Goal: Transaction & Acquisition: Purchase product/service

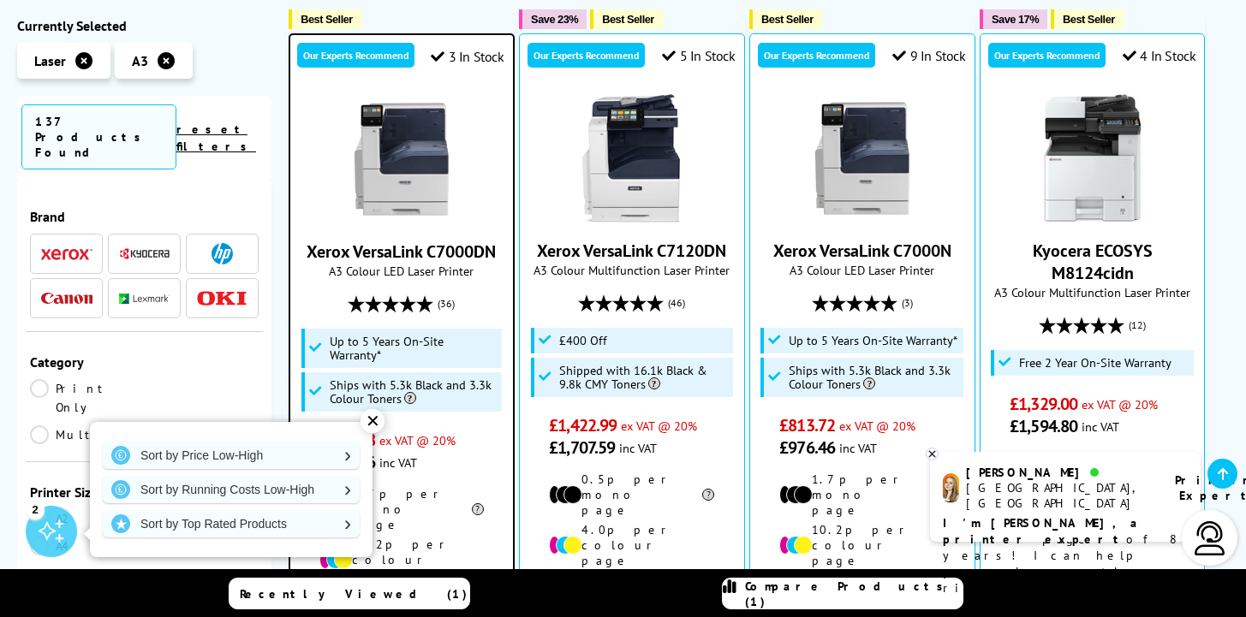
scroll to position [416, 0]
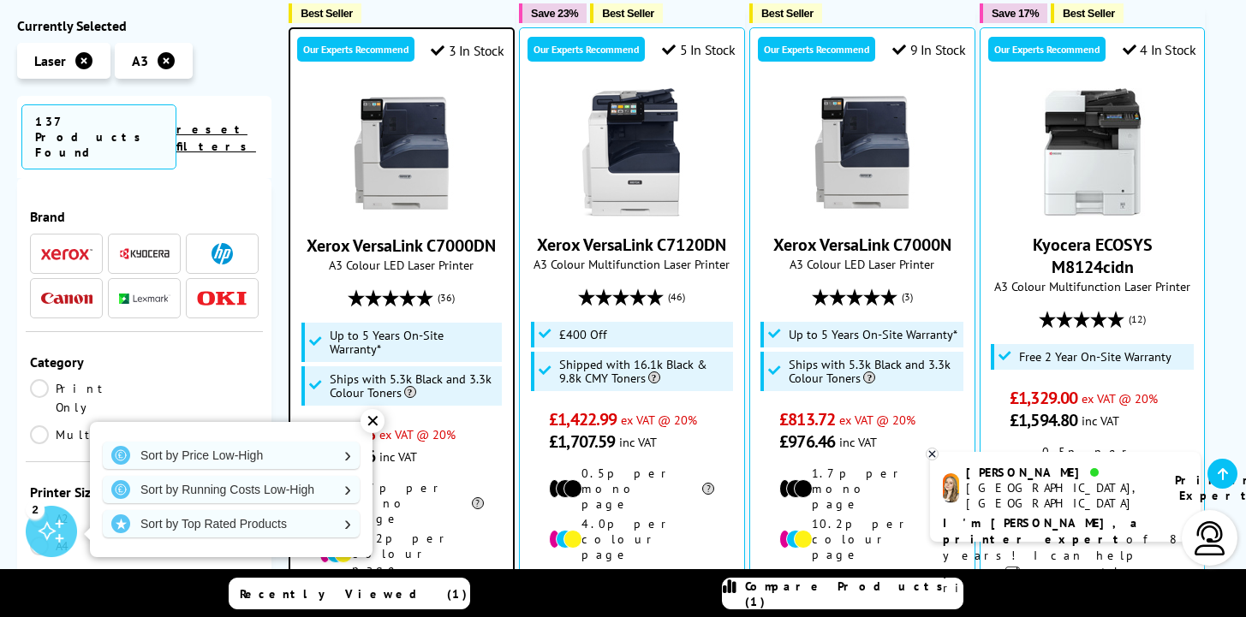
click at [387, 245] on link "Xerox VersaLink C7000DN" at bounding box center [400, 246] width 189 height 22
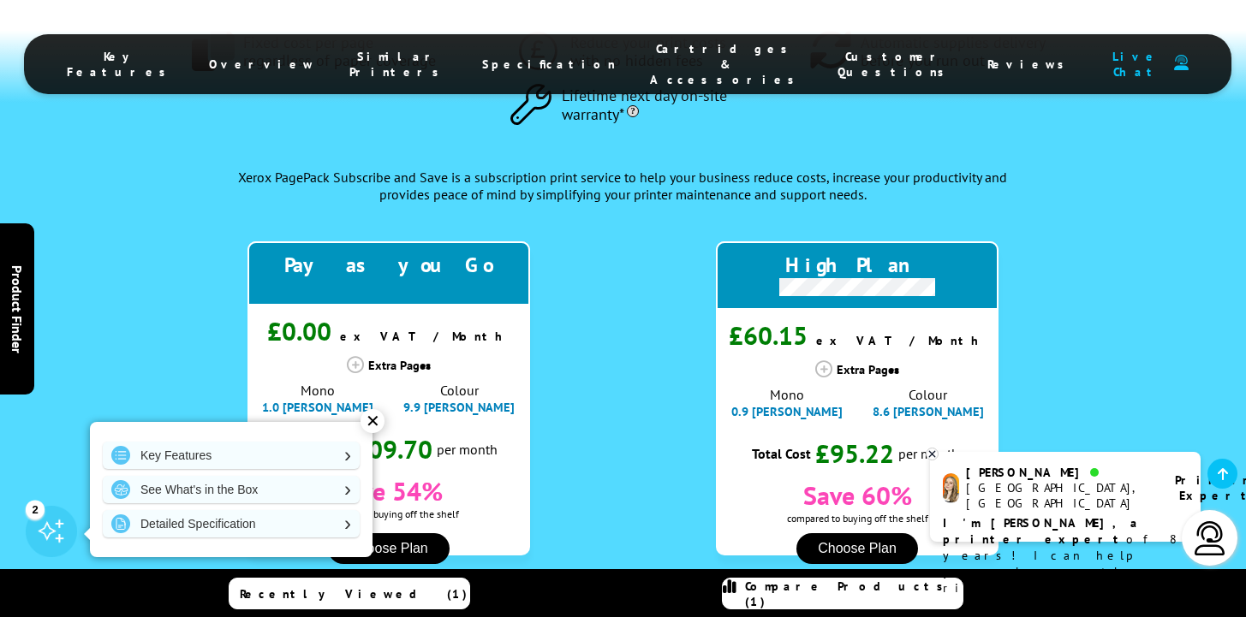
scroll to position [1920, 0]
click at [380, 424] on div "✕" at bounding box center [372, 421] width 24 height 24
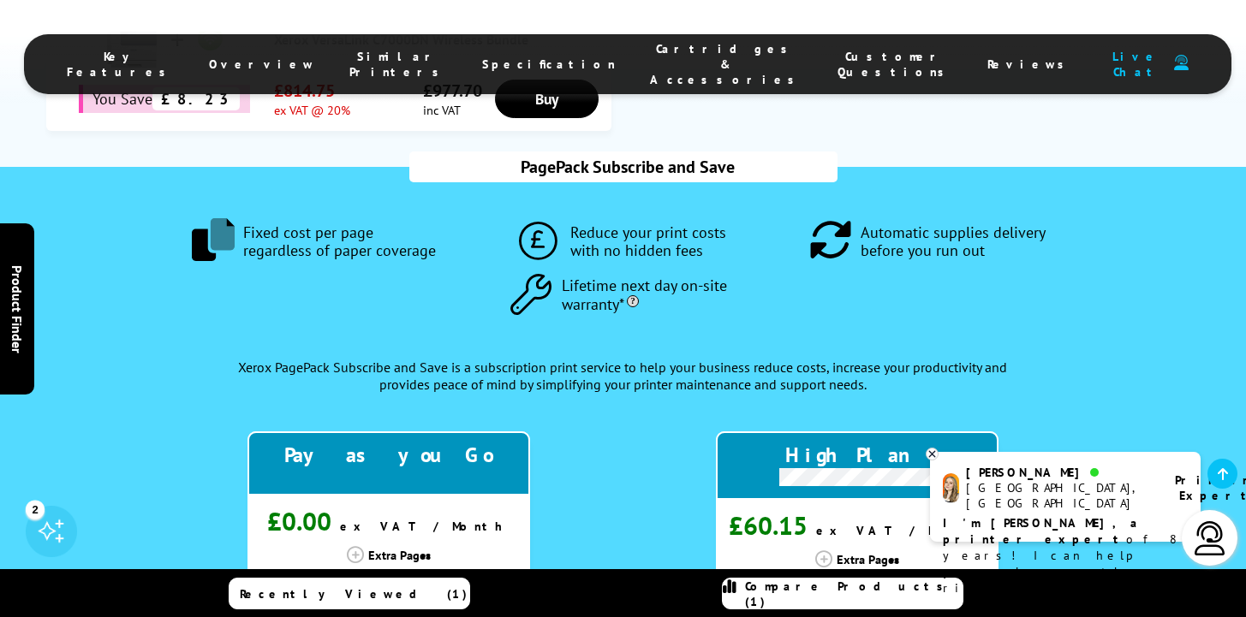
scroll to position [1723, 0]
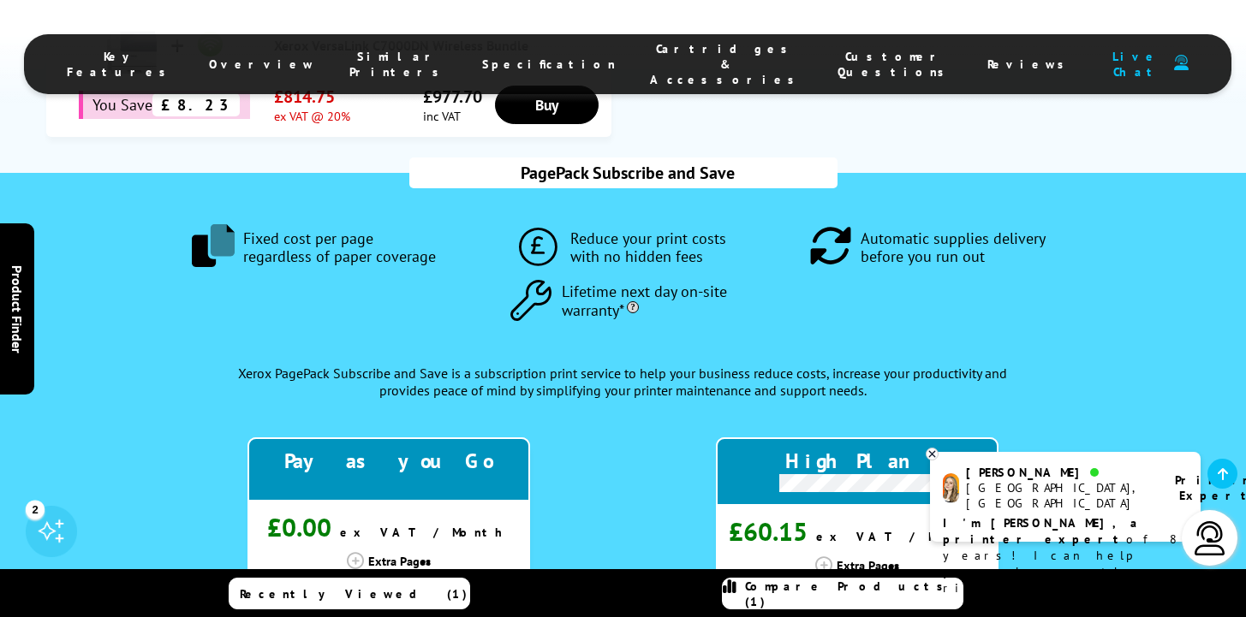
click at [357, 552] on icon at bounding box center [355, 560] width 17 height 17
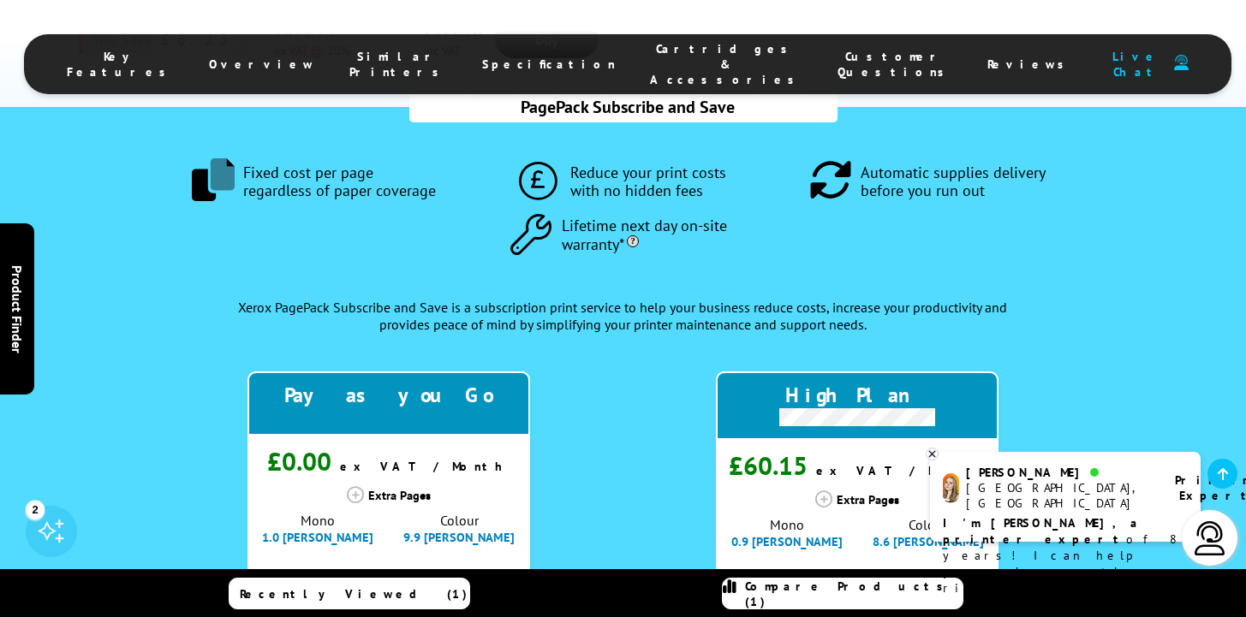
scroll to position [1797, 0]
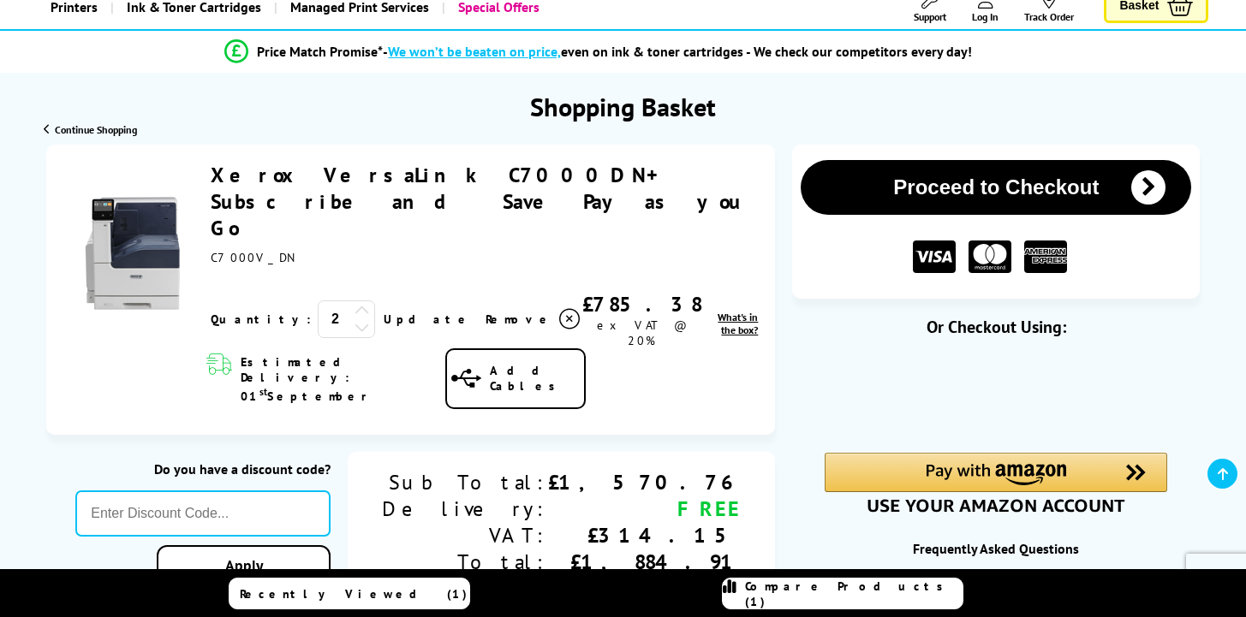
scroll to position [148, 0]
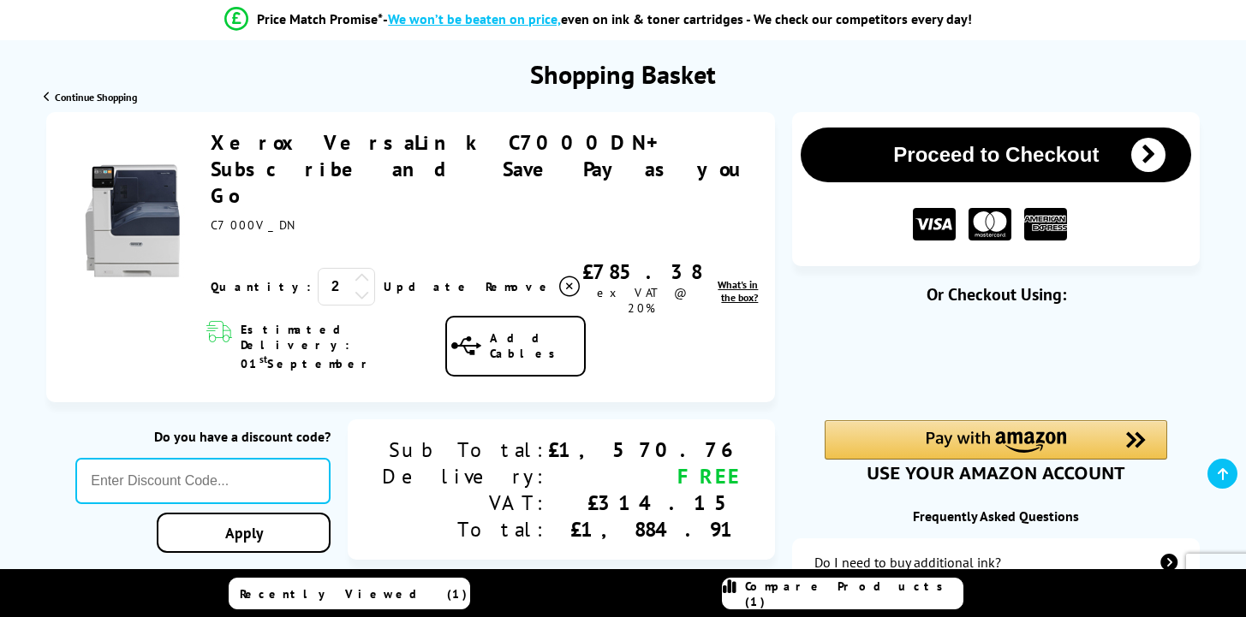
click at [354, 287] on icon at bounding box center [361, 294] width 15 height 15
click at [384, 279] on link "Update" at bounding box center [428, 286] width 88 height 15
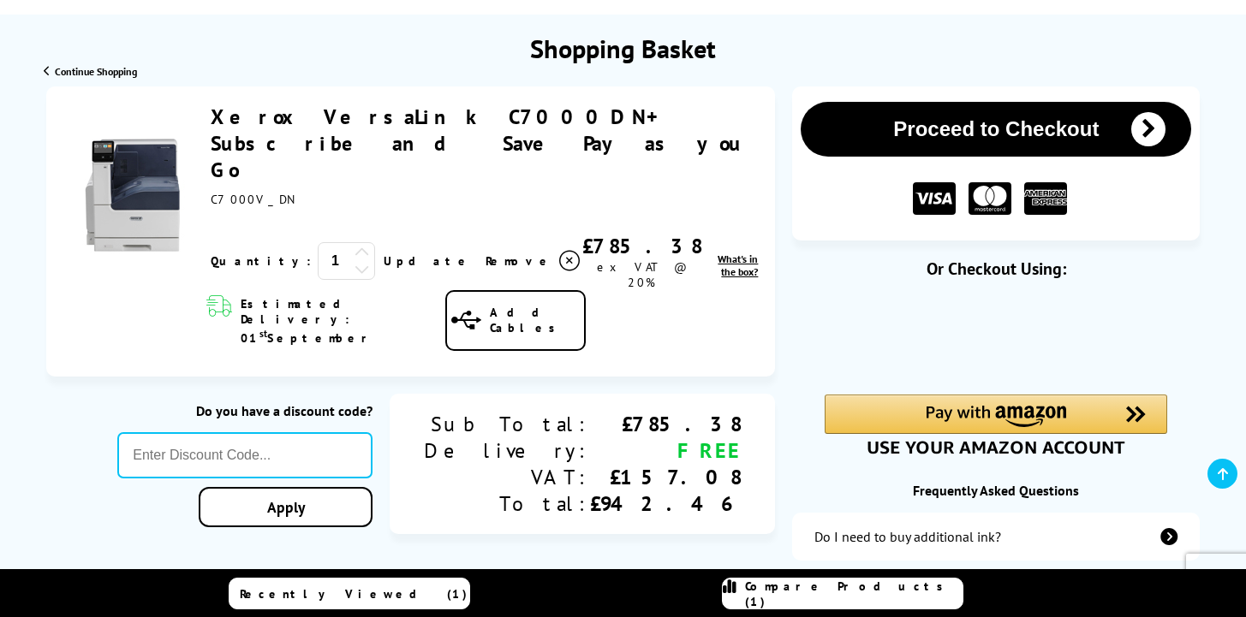
scroll to position [170, 0]
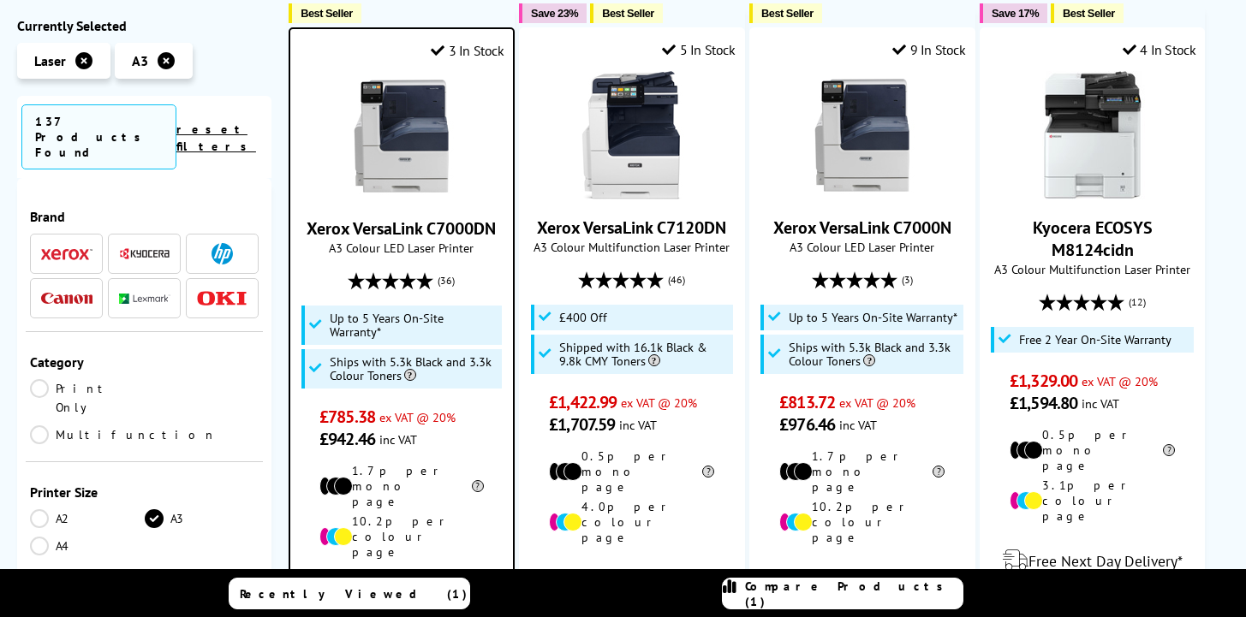
scroll to position [416, 0]
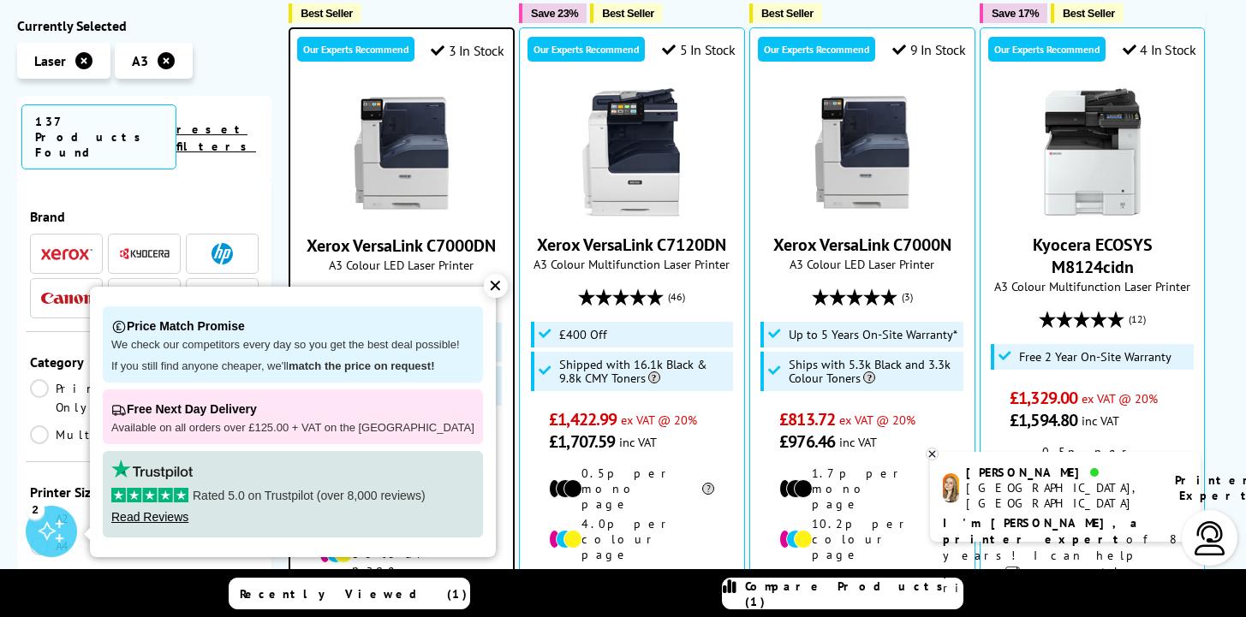
click at [484, 285] on div "✕" at bounding box center [496, 286] width 24 height 24
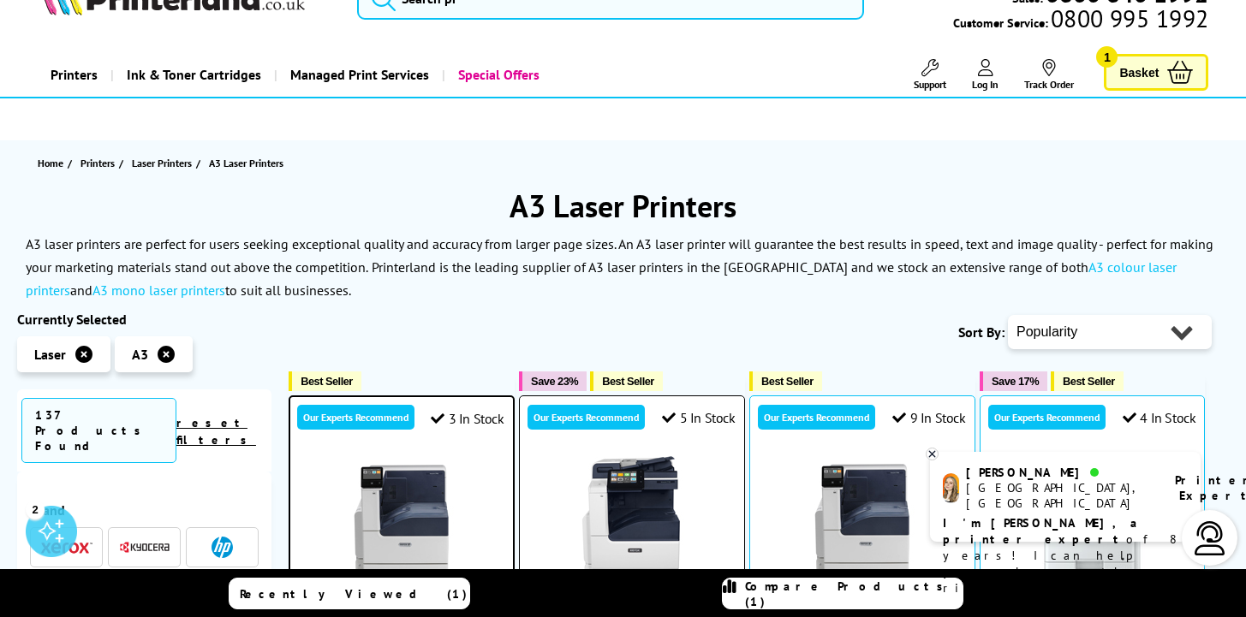
scroll to position [0, 0]
